Goal: Task Accomplishment & Management: Use online tool/utility

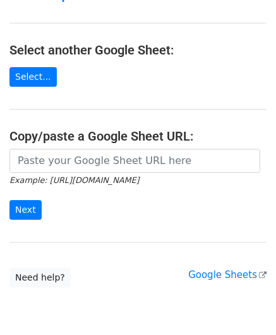
scroll to position [126, 0]
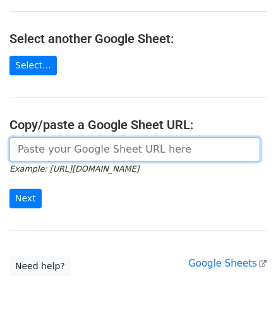
click at [58, 145] on input "url" at bounding box center [134, 149] width 251 height 24
paste input "[URL][DOMAIN_NAME]"
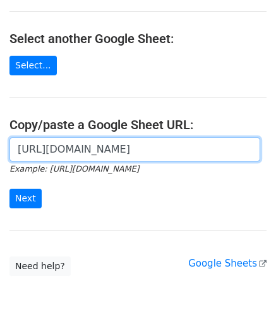
scroll to position [0, 288]
type input "[URL][DOMAIN_NAME]"
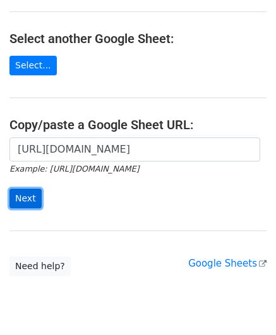
click at [27, 194] on input "Next" at bounding box center [25, 198] width 32 height 20
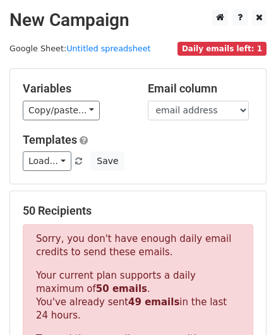
scroll to position [427, 0]
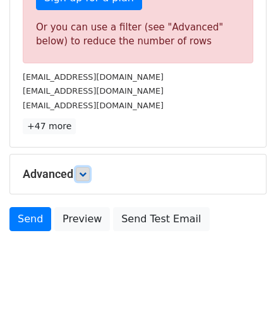
click at [87, 167] on link at bounding box center [83, 174] width 14 height 14
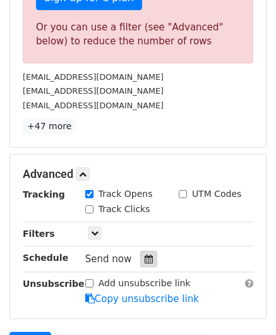
click at [145, 254] on icon at bounding box center [149, 258] width 8 height 9
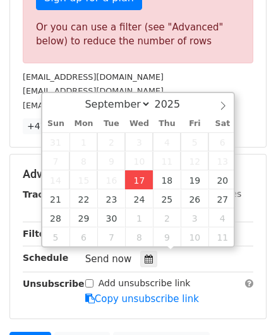
type input "[DATE] 12:00"
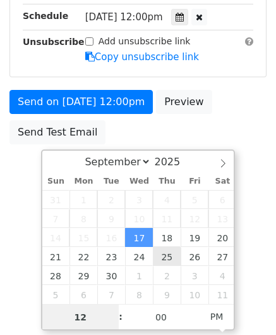
paste input "3"
type input "3"
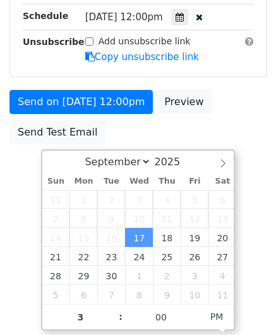
type input "[DATE] 15:00"
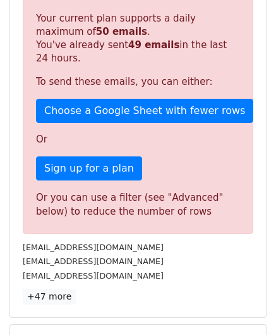
scroll to position [580, 0]
